Goal: Information Seeking & Learning: Learn about a topic

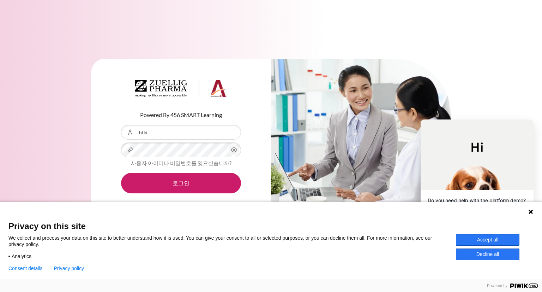
click at [484, 239] on button "Accept all" at bounding box center [488, 240] width 64 height 12
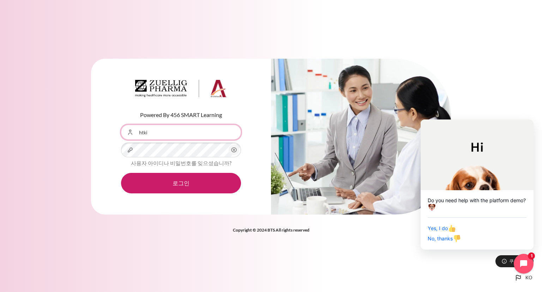
click at [179, 136] on input "htki" at bounding box center [181, 132] width 120 height 15
type input "[EMAIL_ADDRESS][DOMAIN_NAME]"
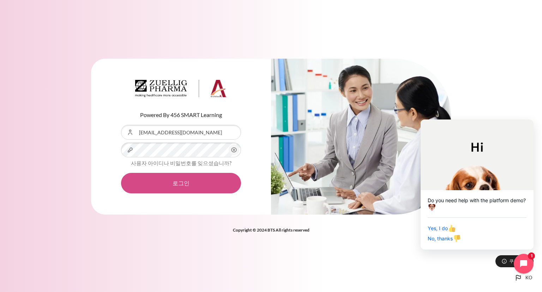
click at [187, 187] on button "로그인" at bounding box center [181, 183] width 120 height 20
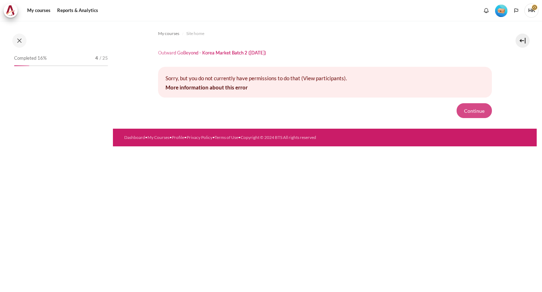
click at [483, 111] on button "Continue" at bounding box center [474, 110] width 35 height 15
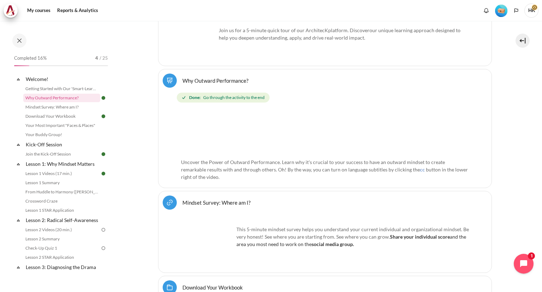
scroll to position [247, 0]
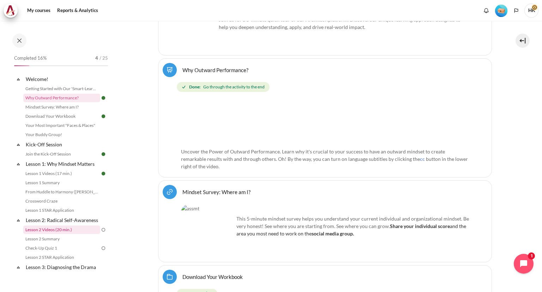
click at [75, 234] on link "Lesson 2 Videos (20 min.)" at bounding box center [61, 229] width 77 height 8
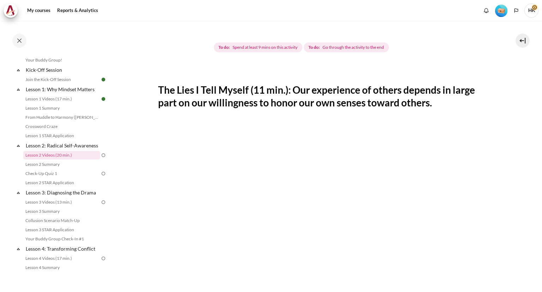
scroll to position [141, 0]
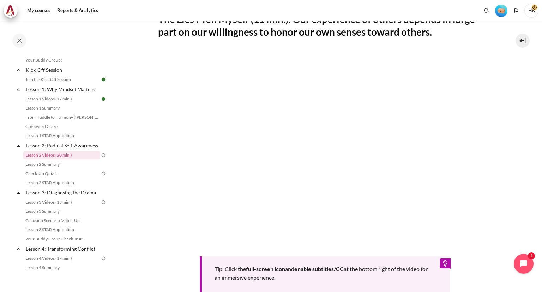
click at [388, 252] on div "Tip: Click the full-screen icon and enable subtitles/CC at the bottom right of …" at bounding box center [325, 171] width 334 height 241
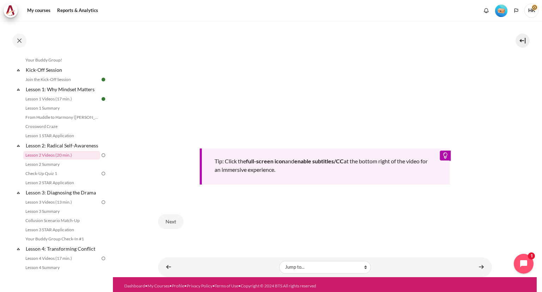
scroll to position [250, 0]
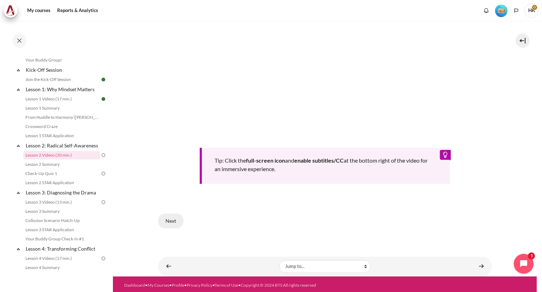
click at [175, 217] on button "Next" at bounding box center [170, 220] width 25 height 15
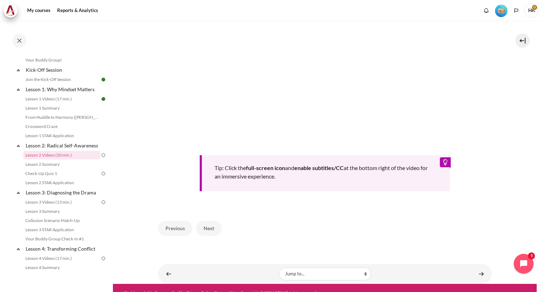
scroll to position [262, 0]
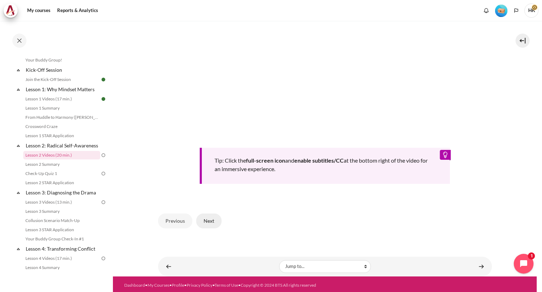
click at [209, 220] on button "Next" at bounding box center [208, 220] width 25 height 15
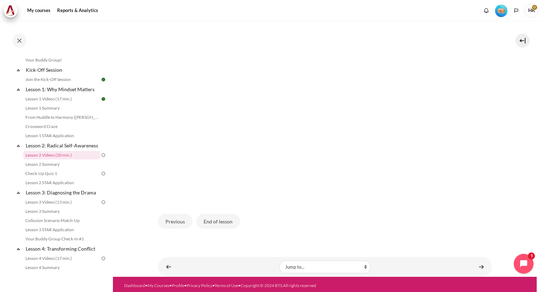
scroll to position [168, 0]
click at [222, 218] on button "End of lesson" at bounding box center [218, 220] width 44 height 15
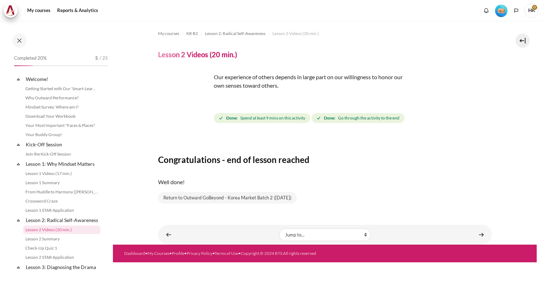
scroll to position [74, 0]
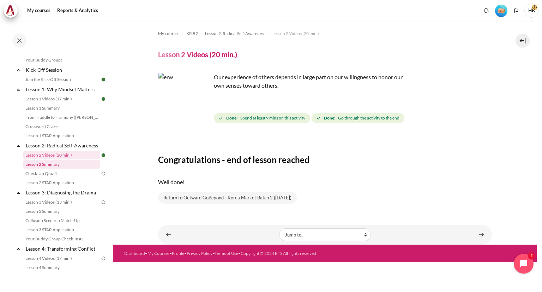
click at [54, 168] on link "Lesson 2 Summary" at bounding box center [61, 164] width 77 height 8
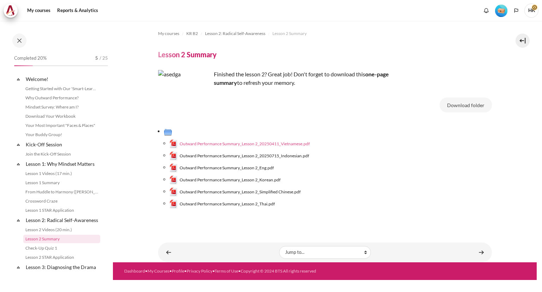
scroll to position [84, 0]
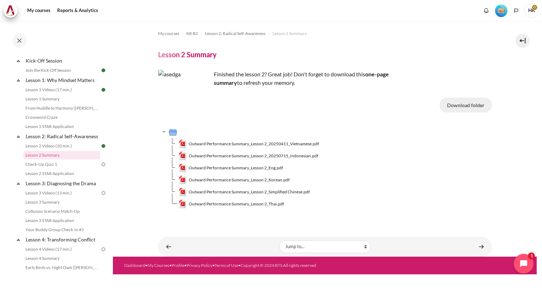
click at [478, 108] on button "Download folder" at bounding box center [466, 104] width 52 height 15
click at [59, 97] on link "Lesson 1 Summary" at bounding box center [61, 99] width 77 height 8
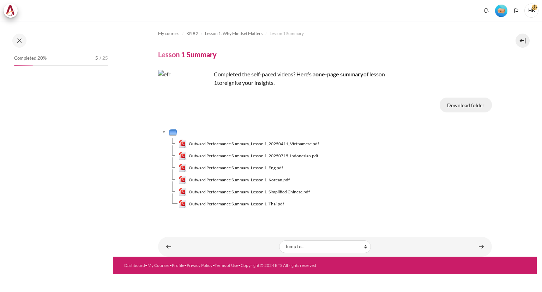
click at [482, 104] on button "Download folder" at bounding box center [466, 104] width 52 height 15
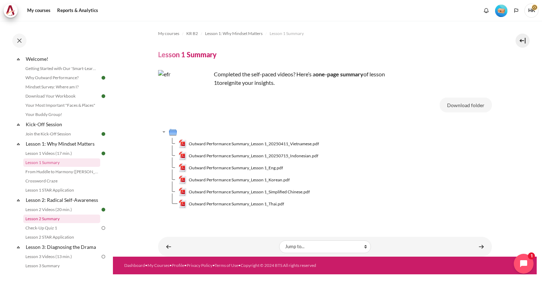
scroll to position [91, 0]
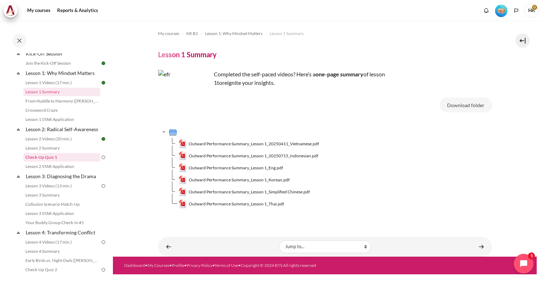
click at [51, 161] on link "Check-Up Quiz 1" at bounding box center [61, 157] width 77 height 8
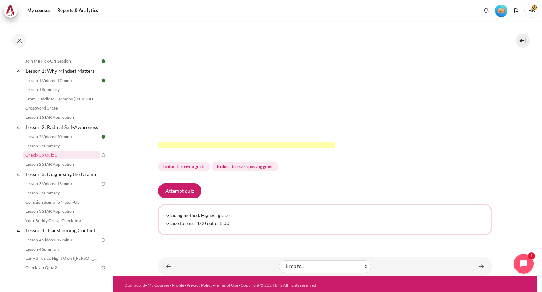
scroll to position [176, 0]
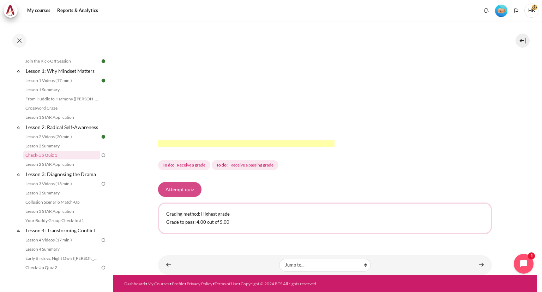
click at [182, 190] on button "Attempt quiz" at bounding box center [179, 189] width 43 height 15
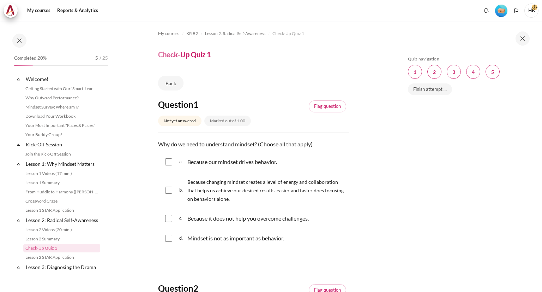
scroll to position [93, 0]
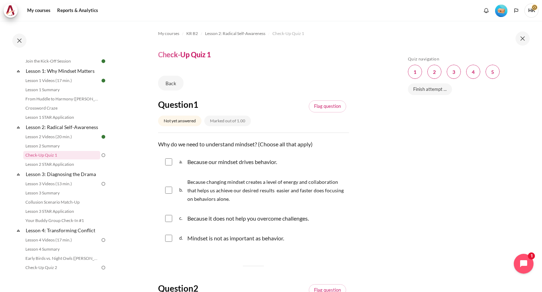
click at [167, 162] on input "Content" at bounding box center [168, 161] width 7 height 7
checkbox input "true"
click at [170, 192] on input "Content" at bounding box center [168, 189] width 7 height 7
checkbox input "true"
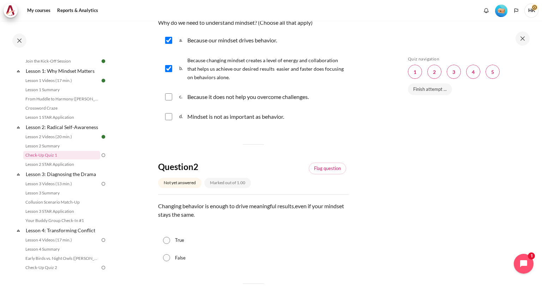
scroll to position [141, 0]
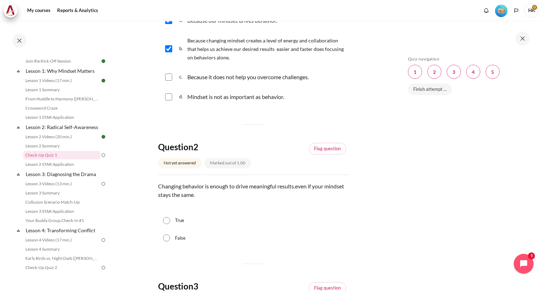
click at [168, 239] on input "False" at bounding box center [166, 237] width 7 height 7
radio input "true"
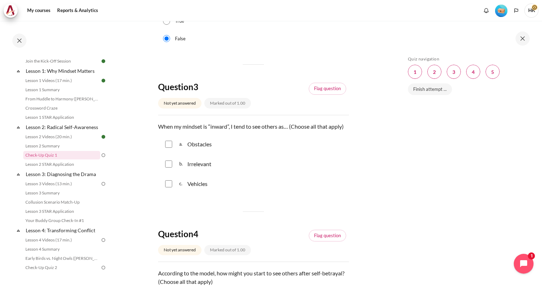
scroll to position [353, 0]
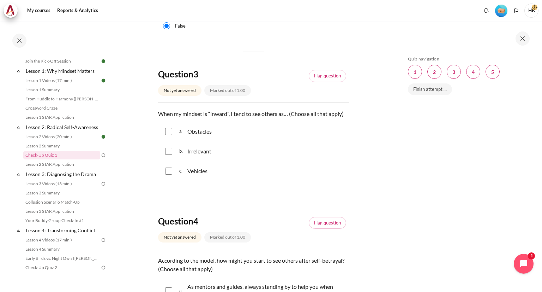
click at [171, 135] on input "Content" at bounding box center [168, 131] width 7 height 7
checkbox input "true"
drag, startPoint x: 166, startPoint y: 161, endPoint x: 166, endPoint y: 169, distance: 7.4
click at [166, 155] on input "Content" at bounding box center [168, 151] width 7 height 7
checkbox input "true"
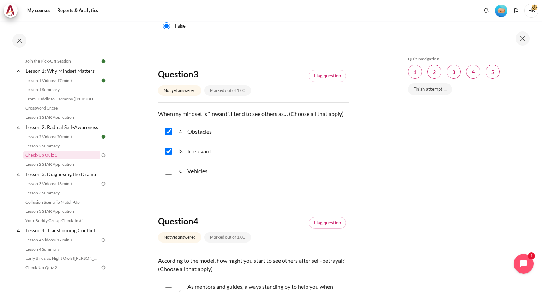
click at [169, 174] on input "Content" at bounding box center [168, 170] width 7 height 7
checkbox input "true"
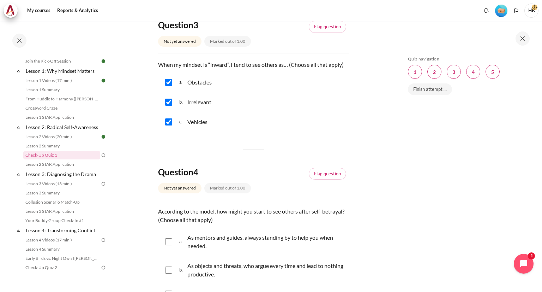
scroll to position [494, 0]
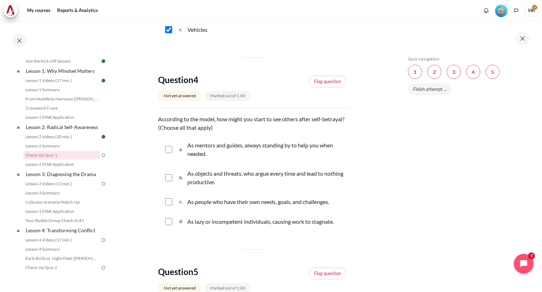
click at [170, 181] on input "Content" at bounding box center [168, 177] width 7 height 7
checkbox input "true"
click at [170, 225] on input "Content" at bounding box center [168, 221] width 7 height 7
checkbox input "true"
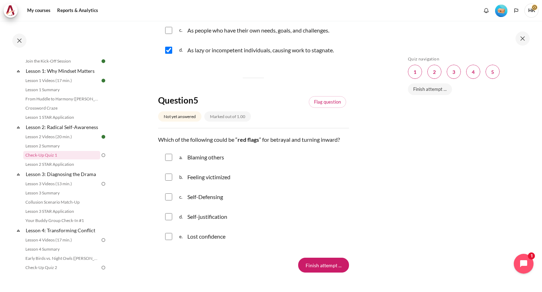
scroll to position [671, 0]
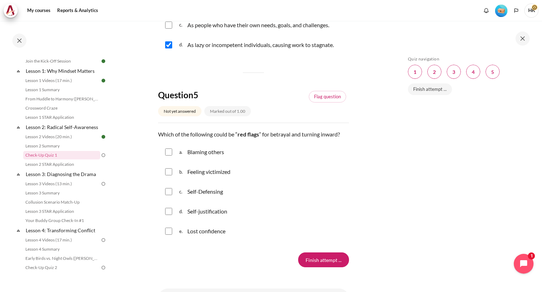
click at [172, 155] on input "Content" at bounding box center [168, 151] width 7 height 7
checkbox input "true"
drag, startPoint x: 168, startPoint y: 182, endPoint x: 163, endPoint y: 205, distance: 22.9
click at [168, 175] on input "Content" at bounding box center [168, 171] width 7 height 7
checkbox input "true"
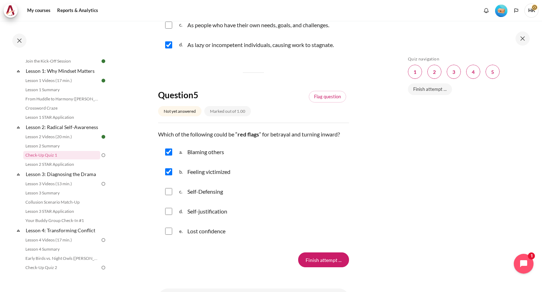
click at [166, 195] on input "Content" at bounding box center [168, 191] width 7 height 7
checkbox input "true"
click at [168, 215] on input "Content" at bounding box center [168, 211] width 7 height 7
checkbox input "true"
click at [329, 267] on input "Finish attempt ..." at bounding box center [323, 259] width 51 height 15
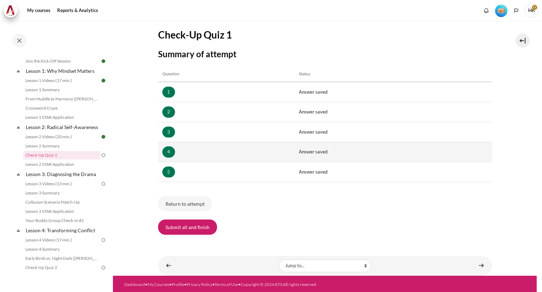
scroll to position [71, 0]
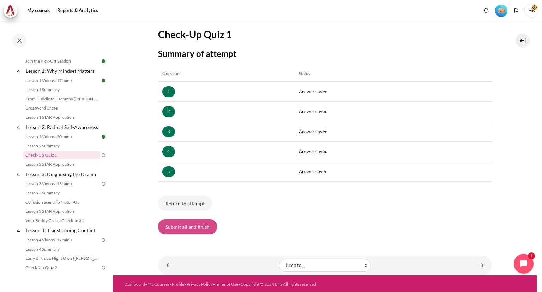
click at [196, 227] on button "Submit all and finish" at bounding box center [187, 226] width 59 height 15
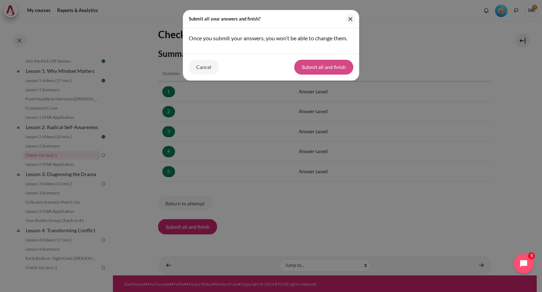
click at [332, 67] on button "Submit all and finish" at bounding box center [323, 67] width 59 height 15
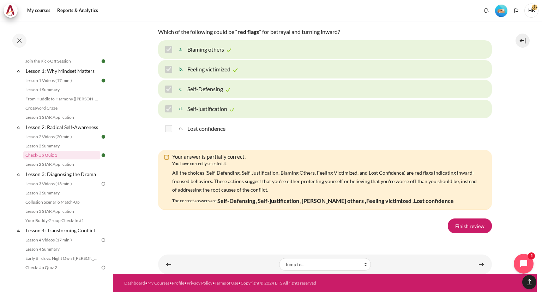
scroll to position [1176, 0]
click at [465, 224] on link "Finish review" at bounding box center [470, 225] width 44 height 15
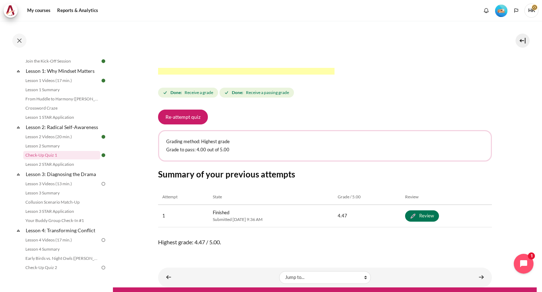
scroll to position [260, 0]
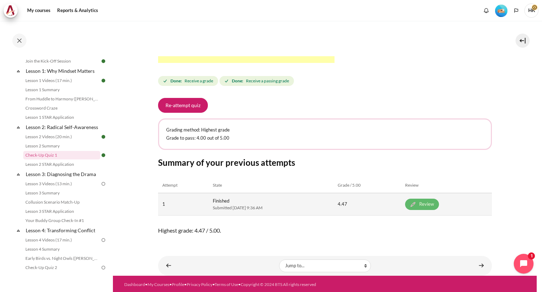
click at [439, 203] on link "Review" at bounding box center [422, 203] width 34 height 11
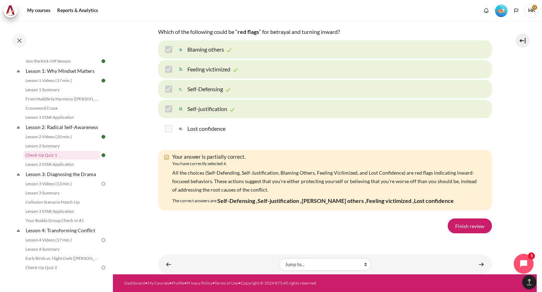
scroll to position [1176, 0]
click at [480, 227] on link "Finish review" at bounding box center [470, 225] width 44 height 15
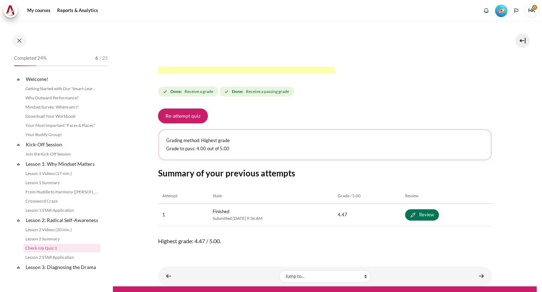
scroll to position [260, 0]
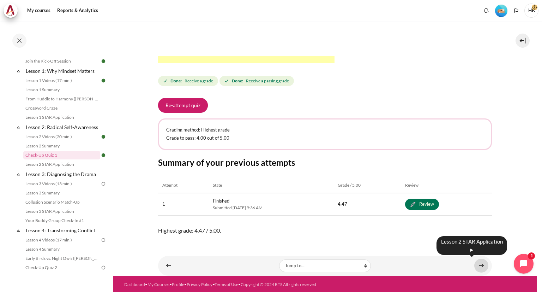
click at [478, 263] on link "Content" at bounding box center [481, 265] width 14 height 14
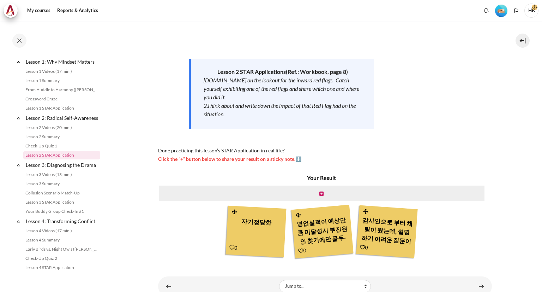
scroll to position [101, 0]
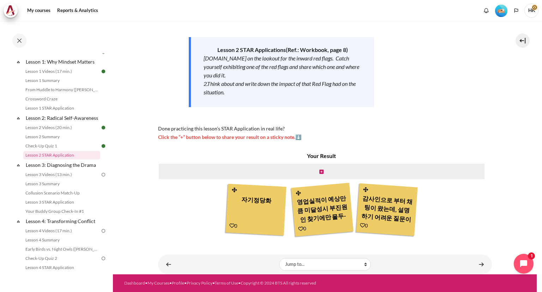
click at [305, 208] on div "영업실적이 예상만큼 미달성시 부진원인 찾기에만 몰두-새로운 매출창출을위한 방법모색,,팀빌딩을통한 공동목표달성의지 제고하는것으로 의식변환 변환." at bounding box center [322, 208] width 54 height 34
click at [258, 198] on div "자기정당화" at bounding box center [256, 208] width 53 height 32
click at [322, 205] on div "영업실적이 예상만큼 미달성시 부진원인 찾기에만 몰두-새로운 매출창출을위한 방법모색,,팀빌딩을통한 공동목표달성의지 제고하는것으로 의식변환 변환." at bounding box center [322, 208] width 54 height 34
click at [299, 139] on span "Click the “+” button below to share your result on a sticky note.⬇️" at bounding box center [229, 137] width 143 height 6
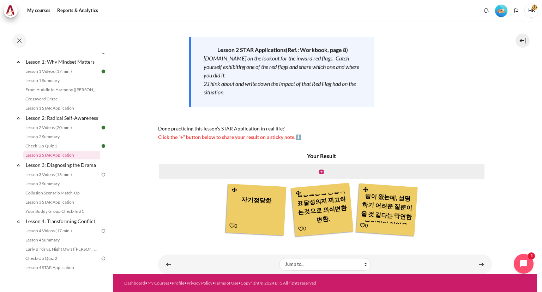
click at [197, 139] on span "Click the “+” button below to share your result on a sticky note.⬇️" at bounding box center [229, 137] width 143 height 6
click at [320, 171] on icon "Content" at bounding box center [321, 171] width 4 height 5
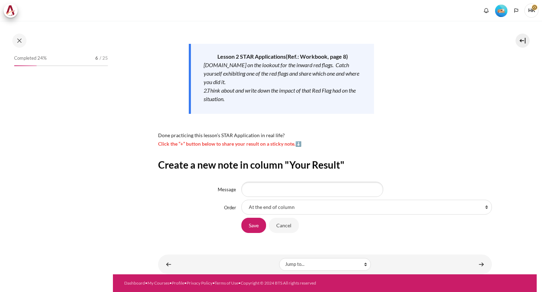
scroll to position [102, 0]
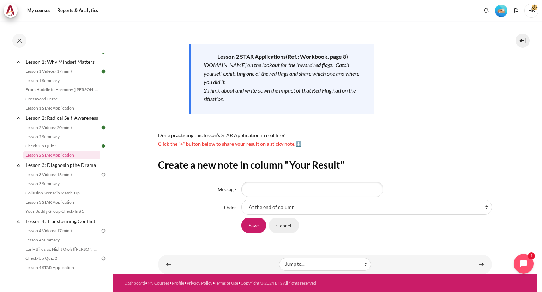
click at [289, 231] on input "Cancel" at bounding box center [284, 224] width 30 height 15
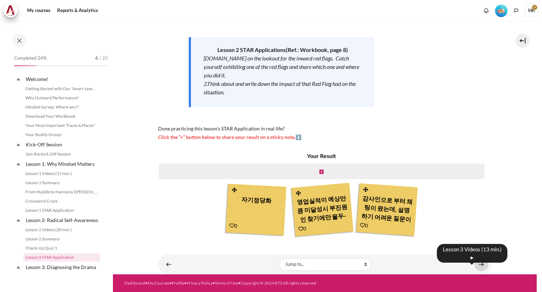
scroll to position [102, 0]
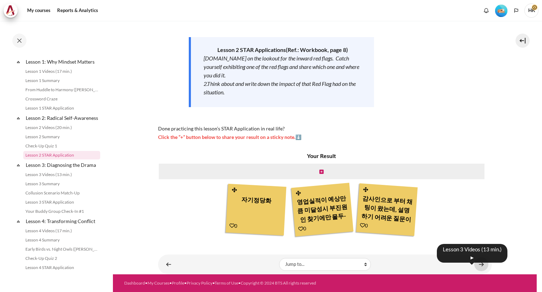
click at [476, 263] on link "Content" at bounding box center [481, 264] width 14 height 14
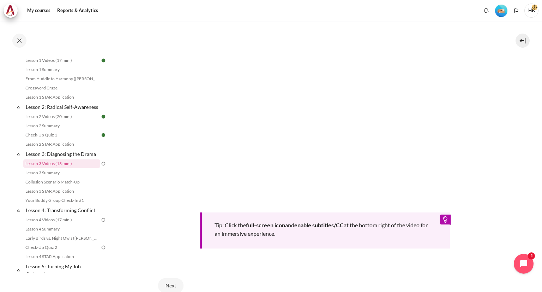
scroll to position [247, 0]
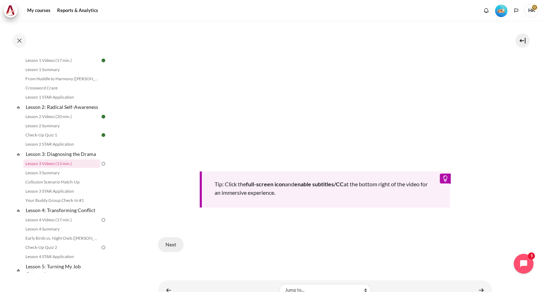
click at [174, 244] on button "Next" at bounding box center [170, 244] width 25 height 15
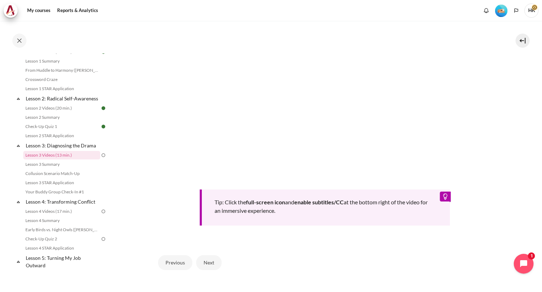
scroll to position [258, 0]
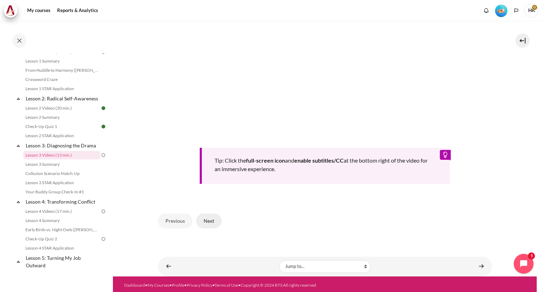
click at [215, 221] on button "Next" at bounding box center [208, 220] width 25 height 15
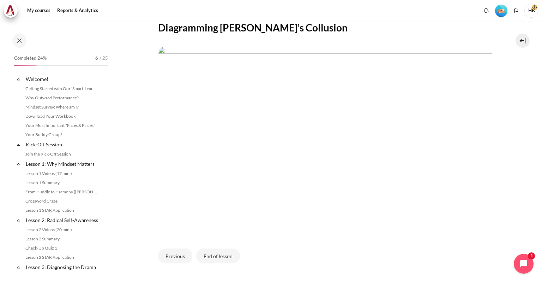
scroll to position [121, 0]
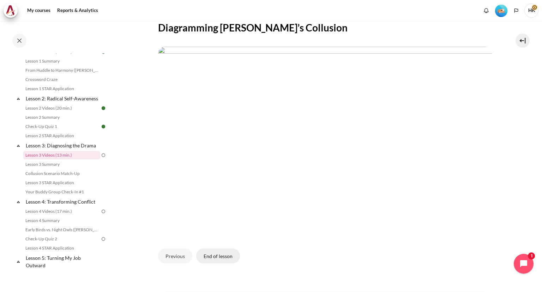
click at [221, 251] on button "End of lesson" at bounding box center [218, 255] width 44 height 15
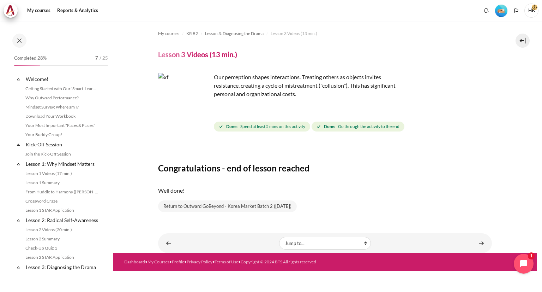
scroll to position [121, 0]
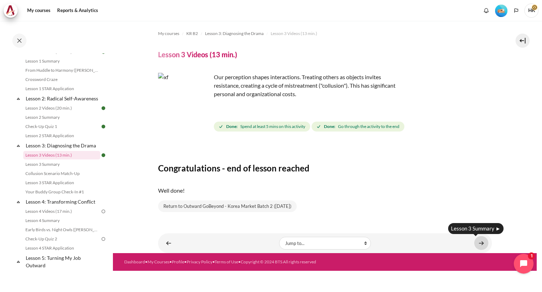
click at [483, 243] on link "Content" at bounding box center [481, 243] width 14 height 14
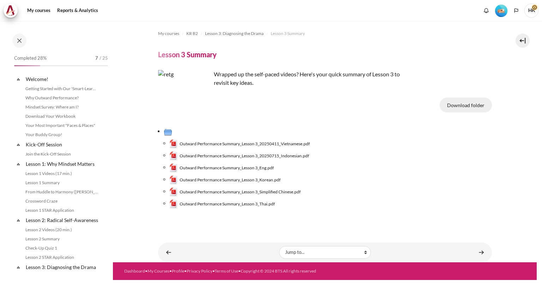
scroll to position [131, 0]
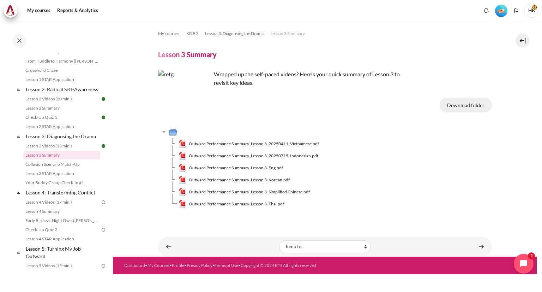
click at [477, 106] on button "Download folder" at bounding box center [466, 104] width 52 height 15
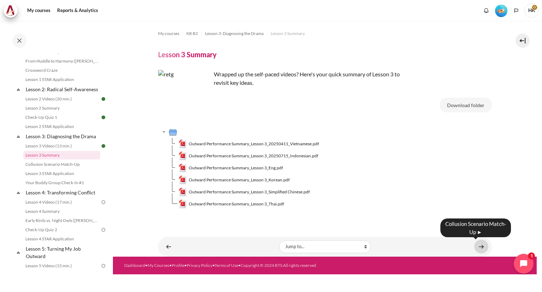
click at [479, 246] on link "Content" at bounding box center [481, 246] width 14 height 14
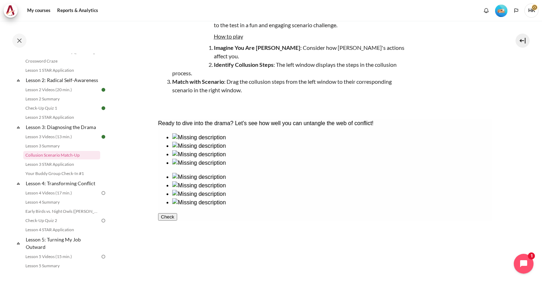
scroll to position [95, 0]
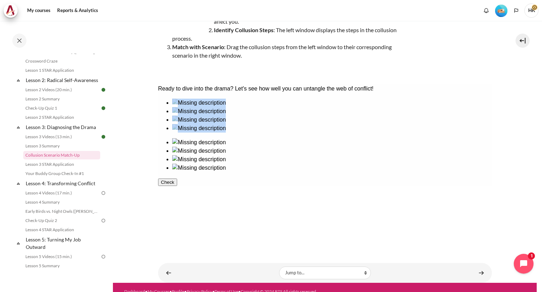
drag, startPoint x: 358, startPoint y: 179, endPoint x: 238, endPoint y: 186, distance: 119.9
click at [251, 172] on div at bounding box center [325, 134] width 334 height 73
drag, startPoint x: 360, startPoint y: 138, endPoint x: 312, endPoint y: 174, distance: 59.8
click at [304, 172] on div at bounding box center [325, 134] width 334 height 73
drag, startPoint x: 375, startPoint y: 131, endPoint x: 365, endPoint y: 133, distance: 10.5
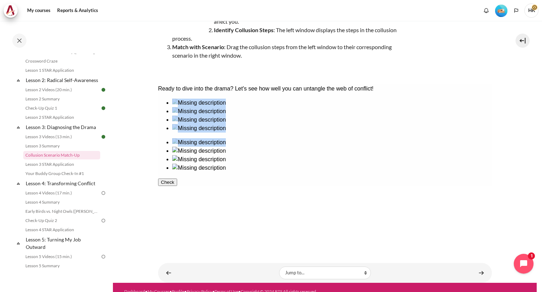
click at [375, 138] on ul at bounding box center [325, 155] width 334 height 34
click at [362, 138] on ul at bounding box center [325, 155] width 334 height 34
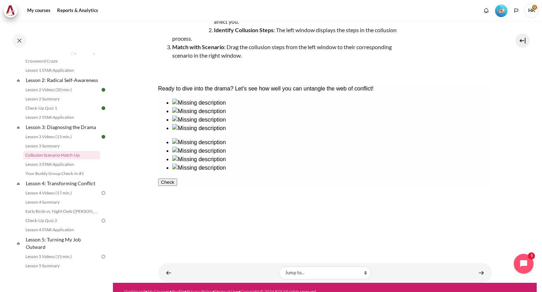
click at [361, 138] on ul at bounding box center [325, 155] width 334 height 34
click at [351, 138] on ul at bounding box center [325, 155] width 334 height 34
click at [291, 124] on div at bounding box center [332, 124] width 320 height 0
click at [290, 124] on div at bounding box center [332, 124] width 320 height 0
click at [193, 132] on ul at bounding box center [325, 115] width 334 height 34
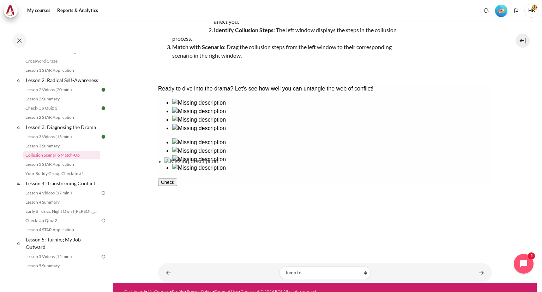
click at [193, 166] on div at bounding box center [191, 166] width 54 height 0
click at [196, 132] on div at bounding box center [332, 132] width 320 height 0
click at [196, 132] on ul at bounding box center [325, 115] width 334 height 34
click at [191, 132] on div at bounding box center [332, 132] width 320 height 0
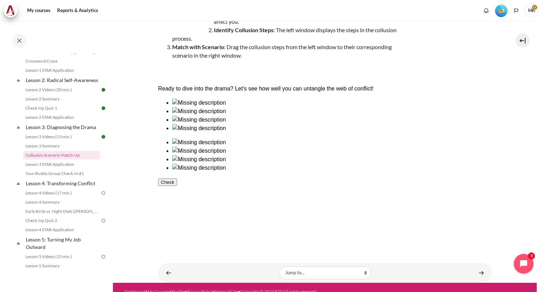
click at [190, 132] on div at bounding box center [332, 132] width 320 height 0
click at [184, 132] on div at bounding box center [332, 132] width 320 height 0
click at [185, 132] on ul at bounding box center [325, 115] width 334 height 34
click at [188, 107] on div at bounding box center [332, 107] width 320 height 0
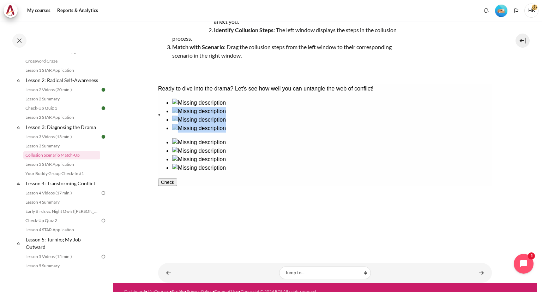
click at [189, 132] on ul at bounding box center [325, 115] width 334 height 34
click at [191, 107] on div at bounding box center [332, 107] width 320 height 0
click at [192, 107] on div at bounding box center [332, 107] width 320 height 0
click at [196, 107] on div at bounding box center [332, 107] width 320 height 0
click at [196, 132] on ul at bounding box center [325, 115] width 334 height 34
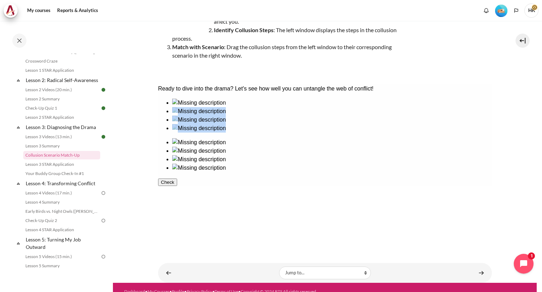
click at [177, 186] on button "Check" at bounding box center [167, 181] width 19 height 7
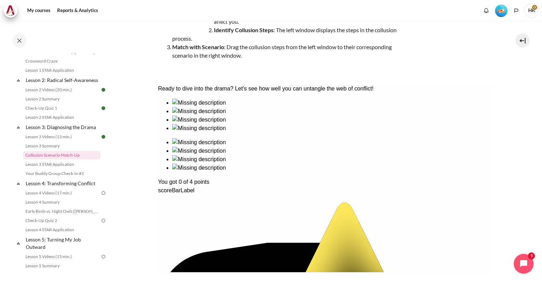
click at [359, 137] on div "Ready to dive into the drama? Let's see how well you can untangle the web of co…" at bounding box center [325, 290] width 334 height 412
click at [359, 136] on div "Ready to dive into the drama? Let's see how well you can untangle the web of co…" at bounding box center [325, 290] width 334 height 412
click at [254, 131] on div "Ready to dive into the drama? Let's see how well you can untangle the web of co…" at bounding box center [325, 290] width 334 height 412
drag, startPoint x: 228, startPoint y: 137, endPoint x: 290, endPoint y: 172, distance: 70.8
click at [290, 172] on div "Ready to dive into the drama? Let's see how well you can untangle the web of co…" at bounding box center [325, 290] width 334 height 412
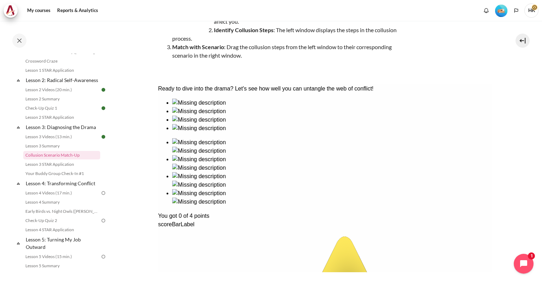
drag, startPoint x: 220, startPoint y: 168, endPoint x: 245, endPoint y: 176, distance: 27.0
drag, startPoint x: 185, startPoint y: 130, endPoint x: 205, endPoint y: 137, distance: 21.2
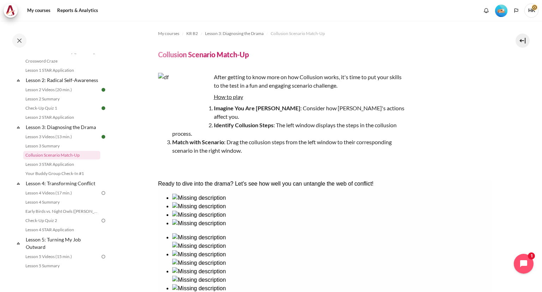
scroll to position [71, 0]
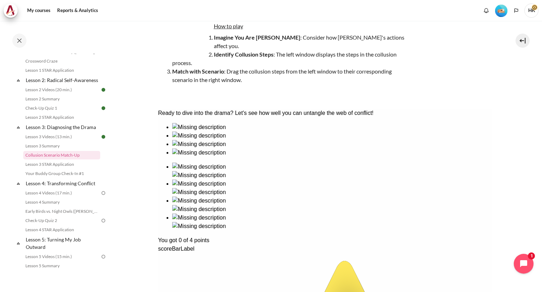
drag, startPoint x: 192, startPoint y: 155, endPoint x: 218, endPoint y: 260, distance: 107.9
click at [197, 244] on div "You got 0 of 4 points" at bounding box center [325, 240] width 334 height 8
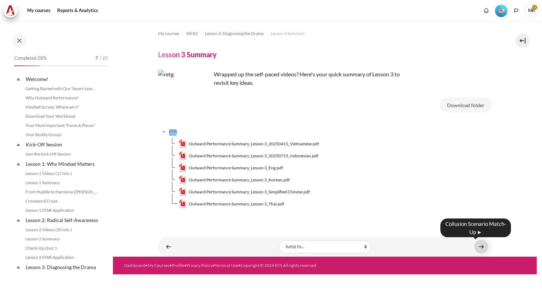
scroll to position [131, 0]
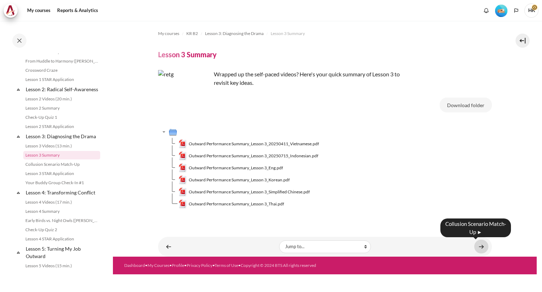
click at [480, 248] on link "Content" at bounding box center [481, 246] width 14 height 14
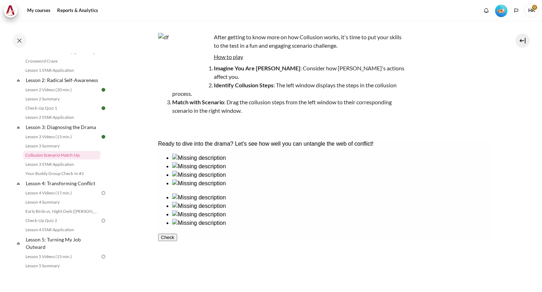
scroll to position [71, 0]
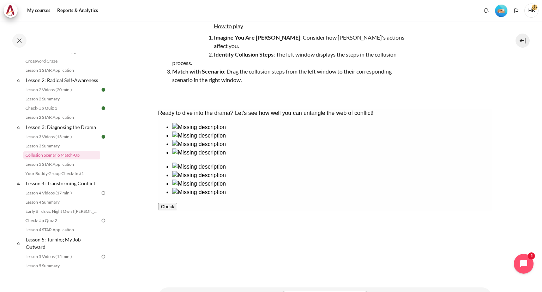
click at [194, 157] on div at bounding box center [332, 157] width 320 height 0
drag, startPoint x: 193, startPoint y: 202, endPoint x: 198, endPoint y: 204, distance: 5.2
click at [198, 157] on ul at bounding box center [325, 140] width 334 height 34
drag, startPoint x: 238, startPoint y: 154, endPoint x: 407, endPoint y: 166, distance: 170.2
drag, startPoint x: 199, startPoint y: 200, endPoint x: 369, endPoint y: 149, distance: 177.6
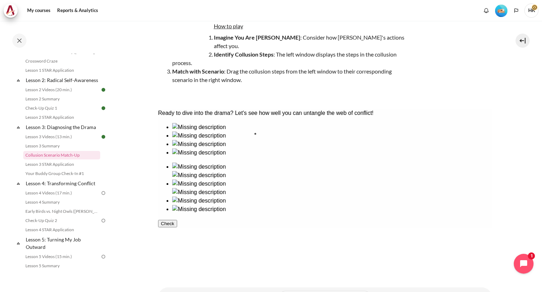
drag, startPoint x: 279, startPoint y: 162, endPoint x: 281, endPoint y: 157, distance: 5.8
click at [281, 157] on ul at bounding box center [325, 140] width 334 height 34
drag, startPoint x: 344, startPoint y: 151, endPoint x: 198, endPoint y: 209, distance: 156.7
click at [190, 212] on div at bounding box center [325, 168] width 334 height 90
drag, startPoint x: 323, startPoint y: 167, endPoint x: 197, endPoint y: 228, distance: 139.9
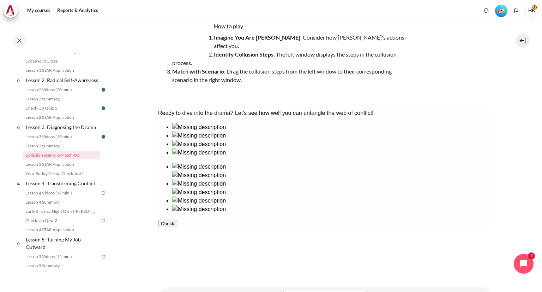
click at [202, 213] on div at bounding box center [325, 168] width 334 height 90
drag, startPoint x: 194, startPoint y: 157, endPoint x: 461, endPoint y: 159, distance: 267.2
click at [226, 179] on img at bounding box center [199, 183] width 54 height 8
click at [226, 162] on img at bounding box center [199, 166] width 54 height 8
click at [347, 162] on ul at bounding box center [325, 183] width 334 height 42
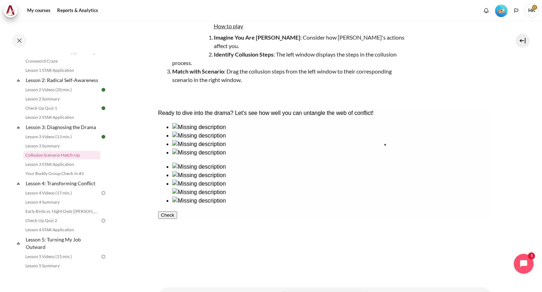
drag, startPoint x: 244, startPoint y: 158, endPoint x: 415, endPoint y: 164, distance: 171.7
drag, startPoint x: 293, startPoint y: 162, endPoint x: 355, endPoint y: 158, distance: 61.9
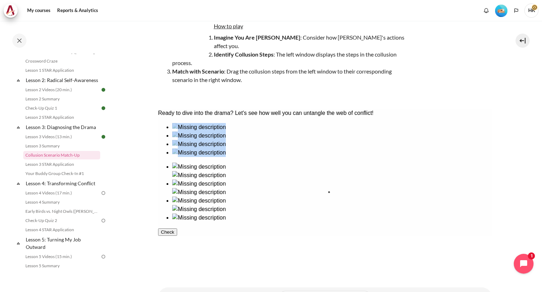
drag, startPoint x: 194, startPoint y: 204, endPoint x: 364, endPoint y: 210, distance: 170.2
click at [177, 244] on button "Check" at bounding box center [167, 239] width 19 height 7
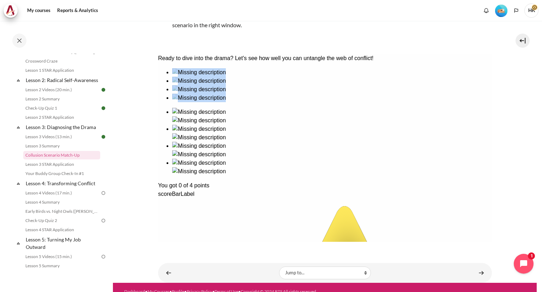
scroll to position [90, 0]
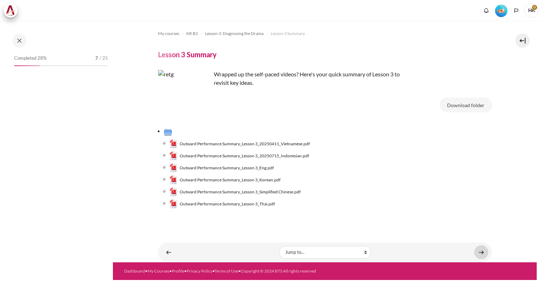
click at [478, 252] on link "Content" at bounding box center [481, 252] width 14 height 14
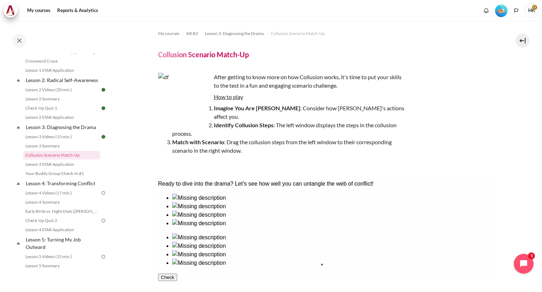
drag, startPoint x: 199, startPoint y: 276, endPoint x: 367, endPoint y: 283, distance: 167.8
drag, startPoint x: 194, startPoint y: 231, endPoint x: 406, endPoint y: 243, distance: 211.8
drag, startPoint x: 283, startPoint y: 233, endPoint x: 457, endPoint y: 245, distance: 174.1
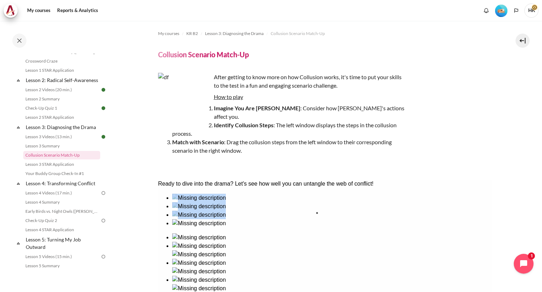
drag, startPoint x: 239, startPoint y: 240, endPoint x: 350, endPoint y: 243, distance: 111.6
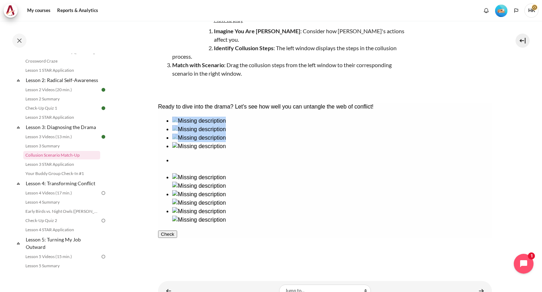
scroll to position [95, 0]
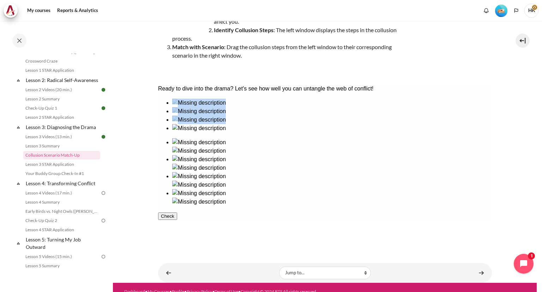
click at [177, 220] on button "Check" at bounding box center [167, 215] width 19 height 7
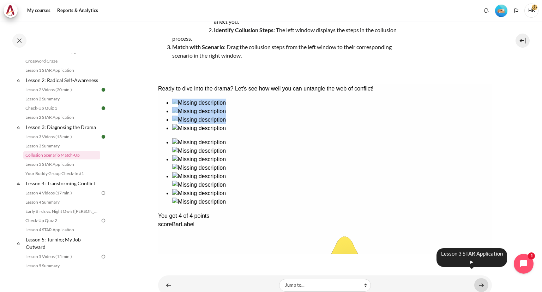
click at [476, 278] on link "Content" at bounding box center [481, 285] width 14 height 14
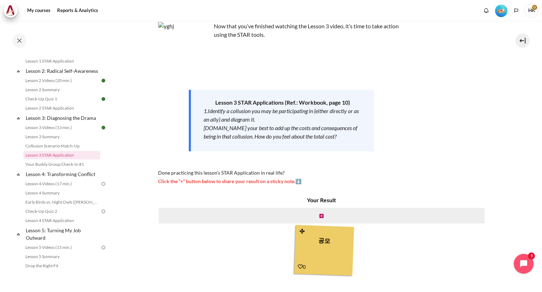
scroll to position [89, 0]
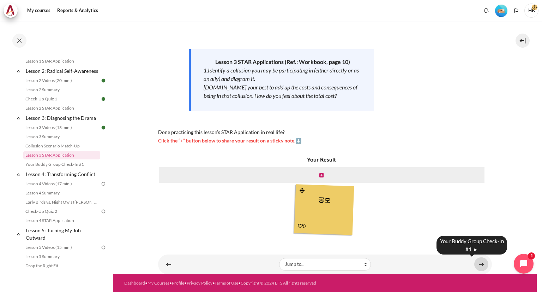
click at [476, 264] on link "Content" at bounding box center [481, 264] width 14 height 14
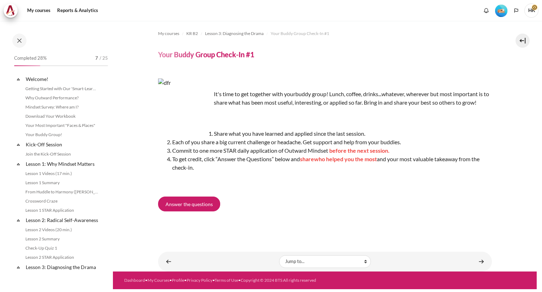
scroll to position [158, 0]
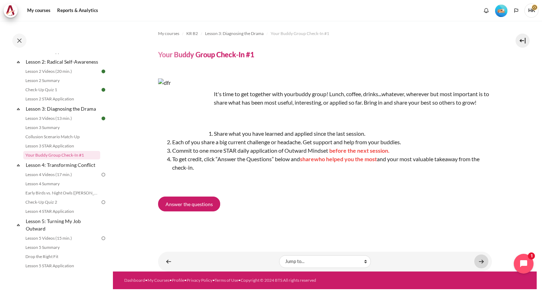
click at [479, 260] on link "Content" at bounding box center [481, 261] width 14 height 14
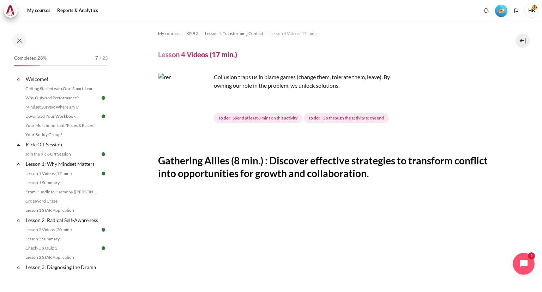
click at [521, 262] on icon "Open chat widget" at bounding box center [524, 263] width 8 height 8
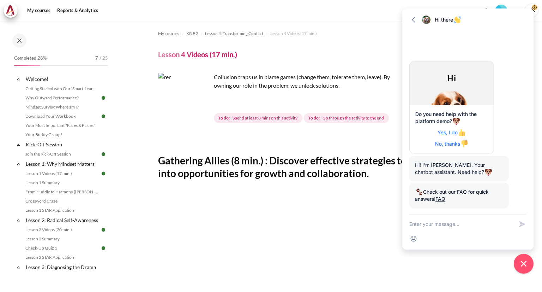
scroll to position [32, 0]
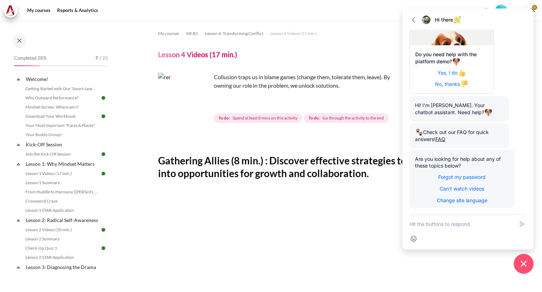
drag, startPoint x: 391, startPoint y: 20, endPoint x: 394, endPoint y: 23, distance: 4.3
click at [392, 20] on nav "My courses" at bounding box center [271, 10] width 542 height 21
click at [415, 22] on icon "button" at bounding box center [413, 19] width 7 height 7
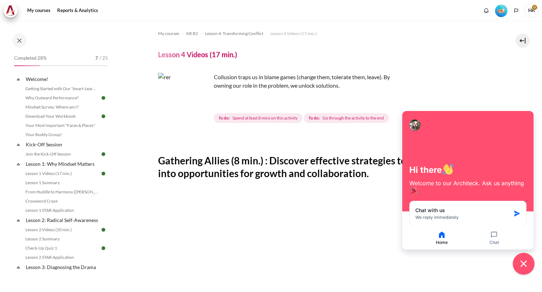
click at [525, 264] on icon "Close chat widget" at bounding box center [524, 263] width 6 height 6
